Goal: Task Accomplishment & Management: Complete application form

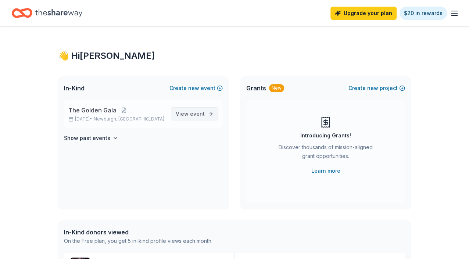
click at [194, 116] on span "event" at bounding box center [197, 114] width 15 height 6
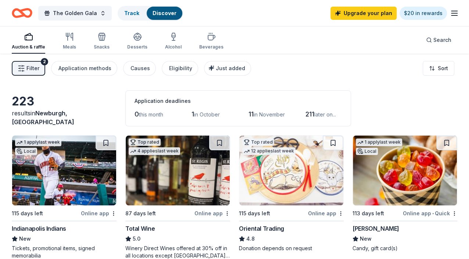
click at [194, 115] on span "in October" at bounding box center [207, 114] width 26 height 6
click at [441, 66] on html "The Golden Gala Track Discover Upgrade your plan $20 in rewards Auction & raffl…" at bounding box center [234, 129] width 469 height 259
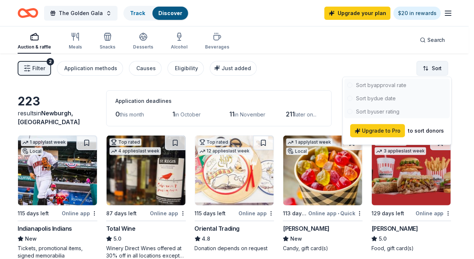
click at [441, 66] on html "The Golden Gala Track Discover Upgrade your plan $20 in rewards Auction & raffl…" at bounding box center [237, 129] width 474 height 259
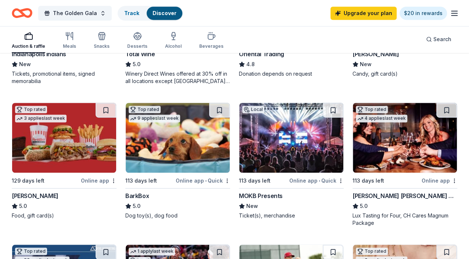
scroll to position [184, 0]
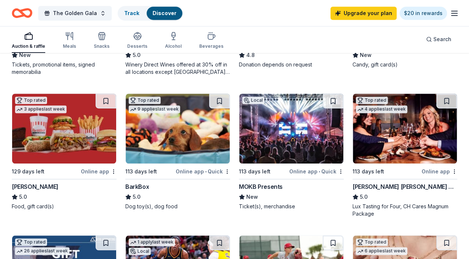
click at [126, 142] on img at bounding box center [178, 129] width 104 height 70
click at [230, 235] on button at bounding box center [219, 242] width 21 height 15
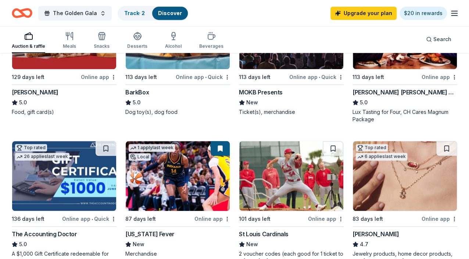
scroll to position [294, 0]
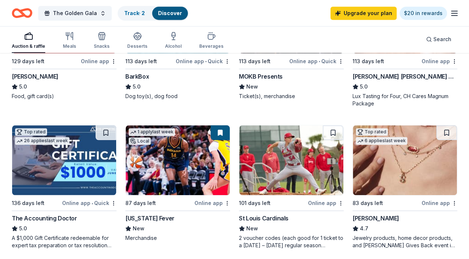
click at [239, 168] on img at bounding box center [291, 160] width 104 height 70
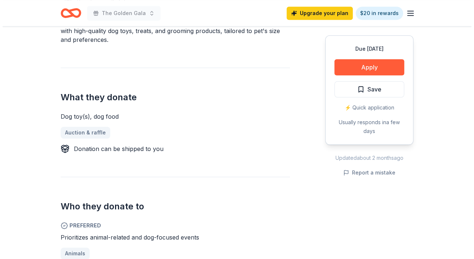
scroll to position [220, 0]
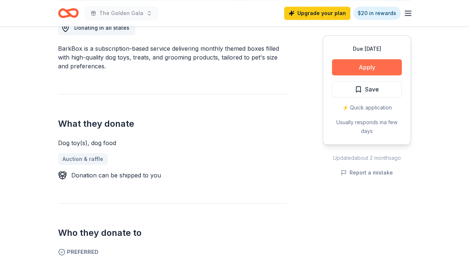
click at [350, 72] on button "Apply" at bounding box center [367, 67] width 70 height 16
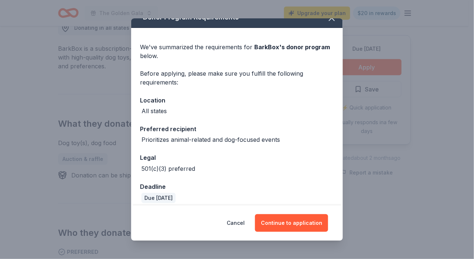
scroll to position [17, 0]
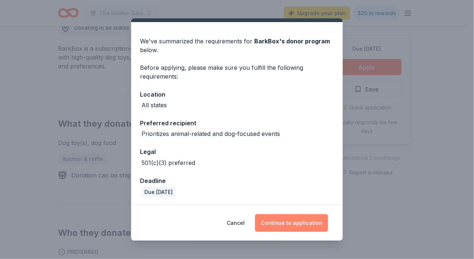
click at [295, 225] on button "Continue to application" at bounding box center [291, 223] width 73 height 18
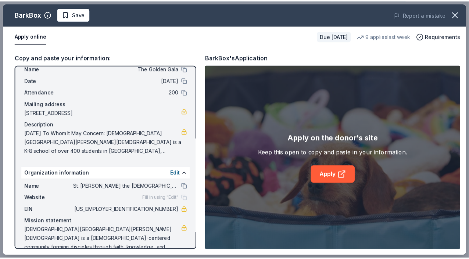
scroll to position [33, 0]
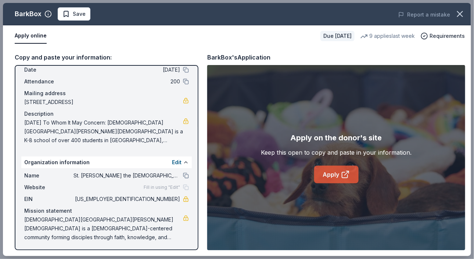
click at [345, 176] on icon at bounding box center [345, 174] width 9 height 9
click at [64, 13] on span "Save" at bounding box center [73, 14] width 23 height 9
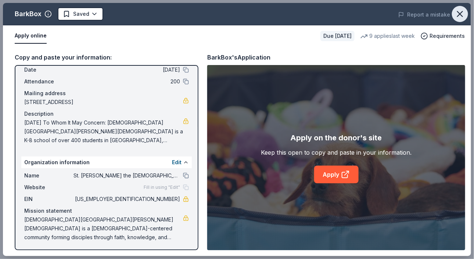
click at [460, 16] on icon "button" at bounding box center [460, 14] width 10 height 10
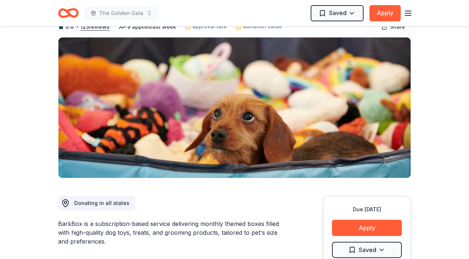
scroll to position [0, 0]
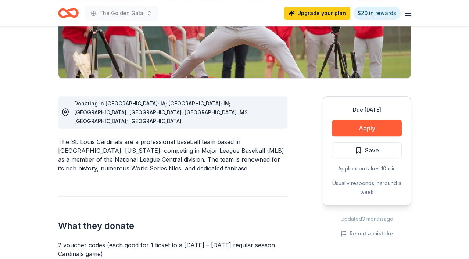
scroll to position [147, 0]
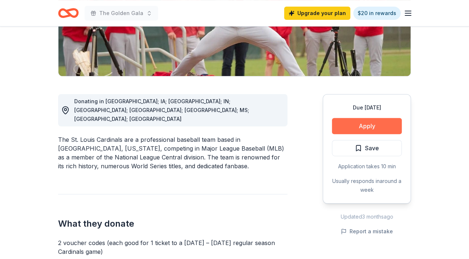
click at [376, 127] on button "Apply" at bounding box center [367, 126] width 70 height 16
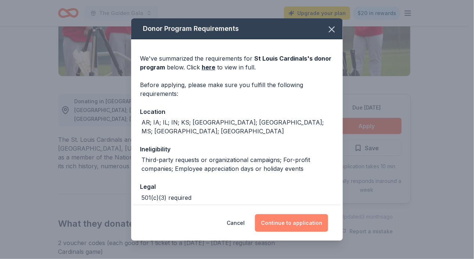
click at [288, 223] on button "Continue to application" at bounding box center [291, 223] width 73 height 18
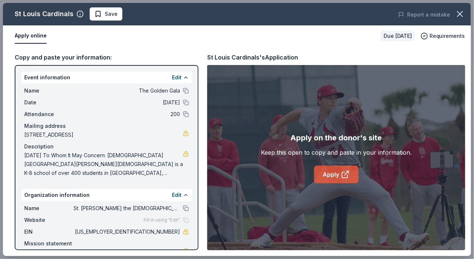
click at [337, 177] on link "Apply" at bounding box center [336, 175] width 44 height 18
click at [96, 13] on span "Save" at bounding box center [105, 14] width 23 height 9
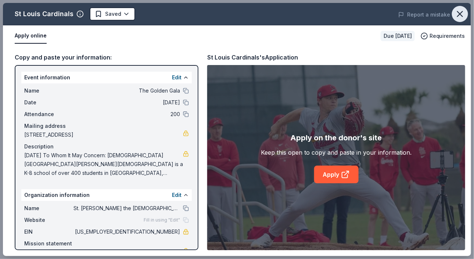
click at [463, 13] on icon "button" at bounding box center [460, 14] width 10 height 10
